Goal: Task Accomplishment & Management: Use online tool/utility

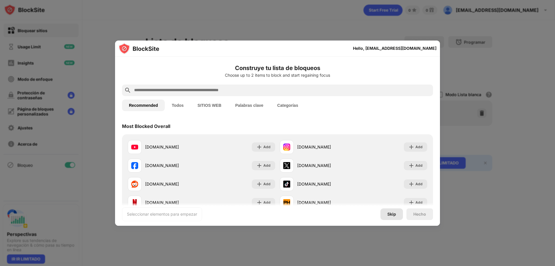
click at [393, 214] on div "Skip" at bounding box center [391, 214] width 9 height 5
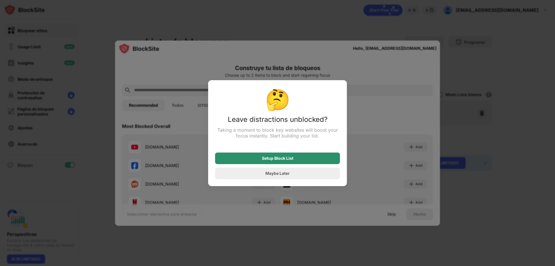
click at [290, 162] on div "Setup Block List" at bounding box center [277, 158] width 125 height 12
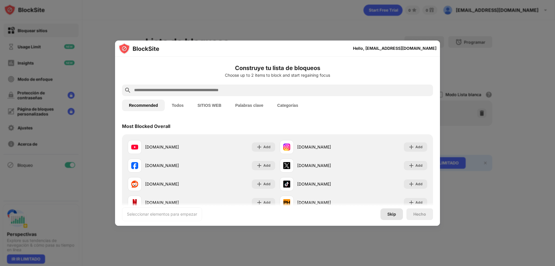
click at [390, 212] on div "Skip" at bounding box center [391, 214] width 9 height 5
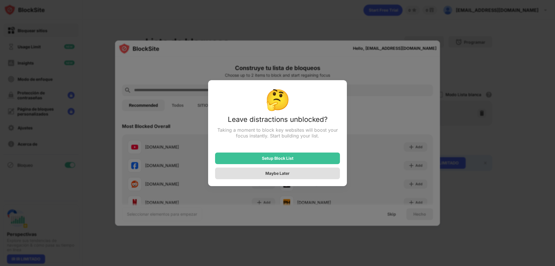
click at [298, 171] on div "Maybe Later" at bounding box center [277, 173] width 125 height 12
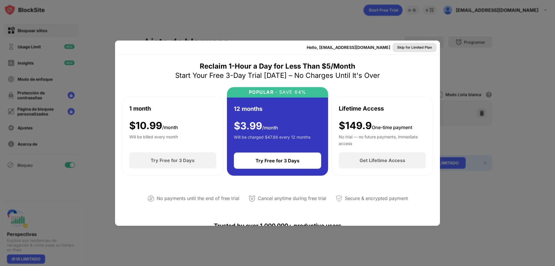
click at [408, 47] on div "Skip for Limited Plan" at bounding box center [414, 48] width 35 height 6
click at [390, 47] on div "Hello, [EMAIL_ADDRESS][DOMAIN_NAME]" at bounding box center [349, 47] width 84 height 5
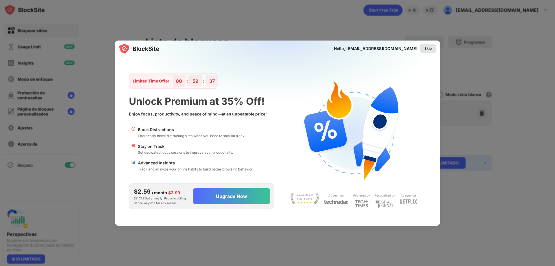
click at [426, 49] on div "Skip" at bounding box center [428, 49] width 8 height 6
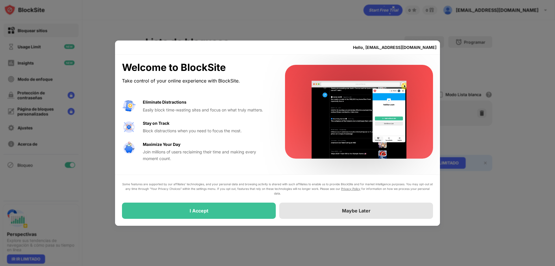
click at [298, 210] on div "Maybe Later" at bounding box center [356, 210] width 154 height 16
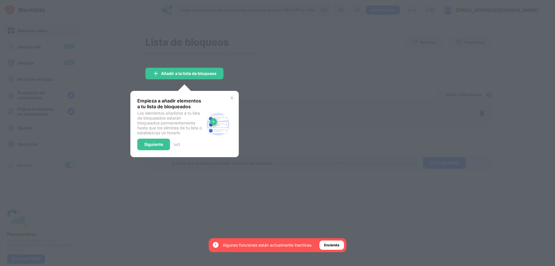
click at [211, 204] on div at bounding box center [277, 133] width 555 height 266
click at [231, 97] on img at bounding box center [232, 97] width 5 height 5
click at [231, 97] on div "Elementos bloqueados Modo Lista blanca Bloquea todos los sitios web excepto los…" at bounding box center [318, 94] width 347 height 12
